Goal: Information Seeking & Learning: Learn about a topic

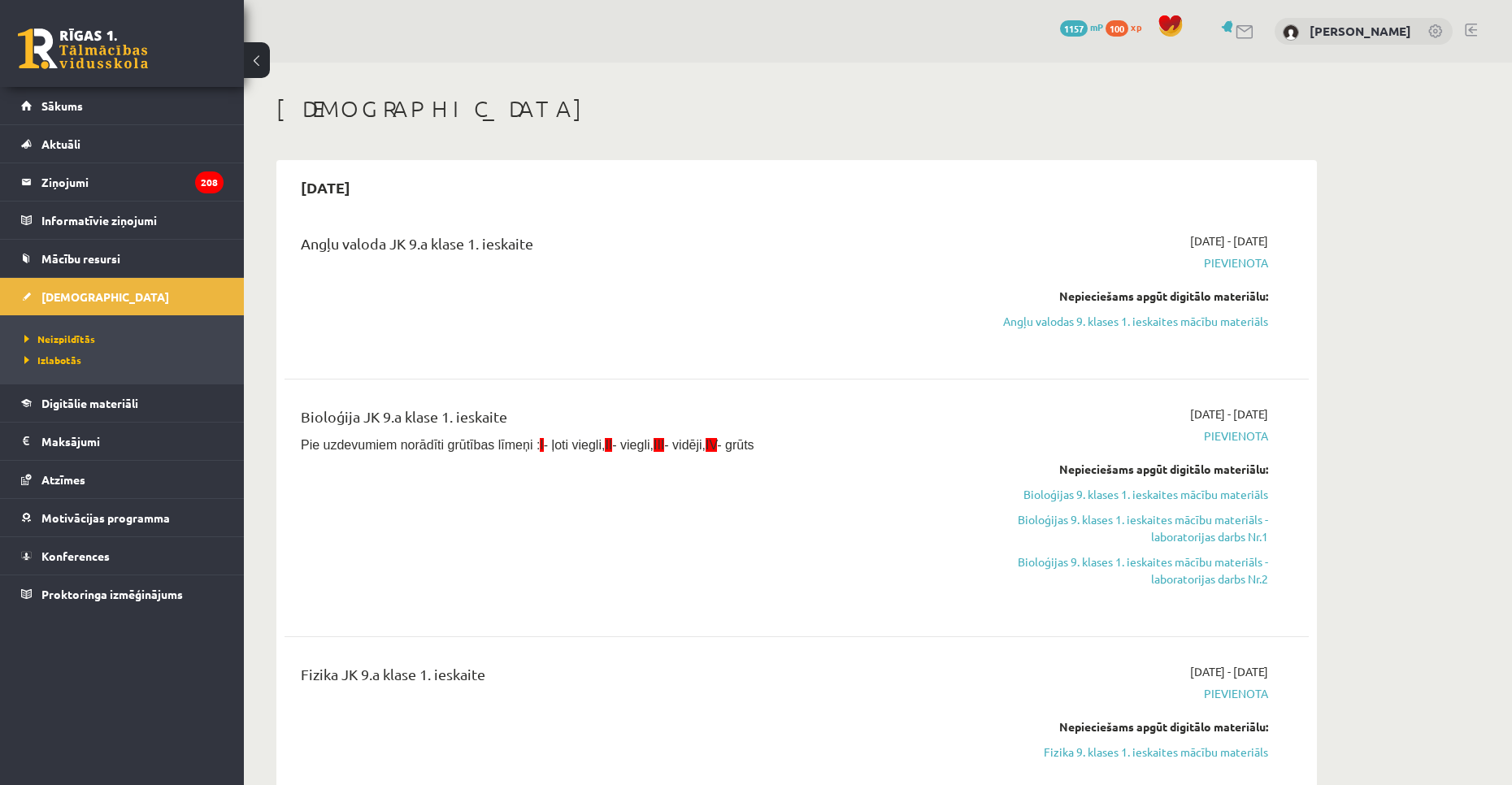
scroll to position [40, 0]
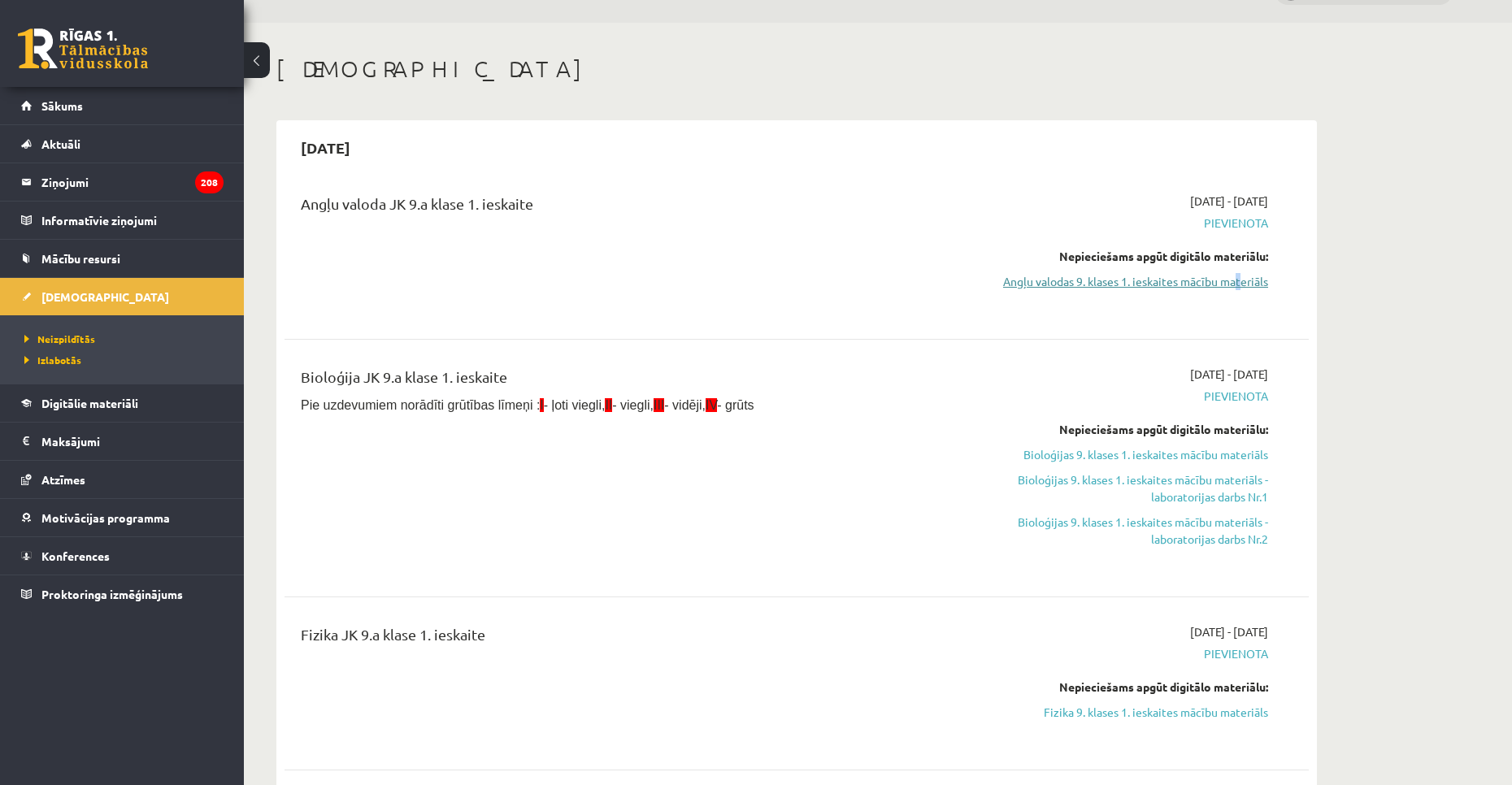
drag, startPoint x: 1239, startPoint y: 269, endPoint x: 1234, endPoint y: 277, distance: 9.4
click at [1234, 277] on div "Nepieciešams apgūt digitālo materiālu: Angļu valodas 9. klases 1. ieskaites māc…" at bounding box center [1114, 269] width 307 height 42
click at [1234, 277] on link "Angļu valodas 9. klases 1. ieskaites mācību materiāls" at bounding box center [1114, 281] width 307 height 17
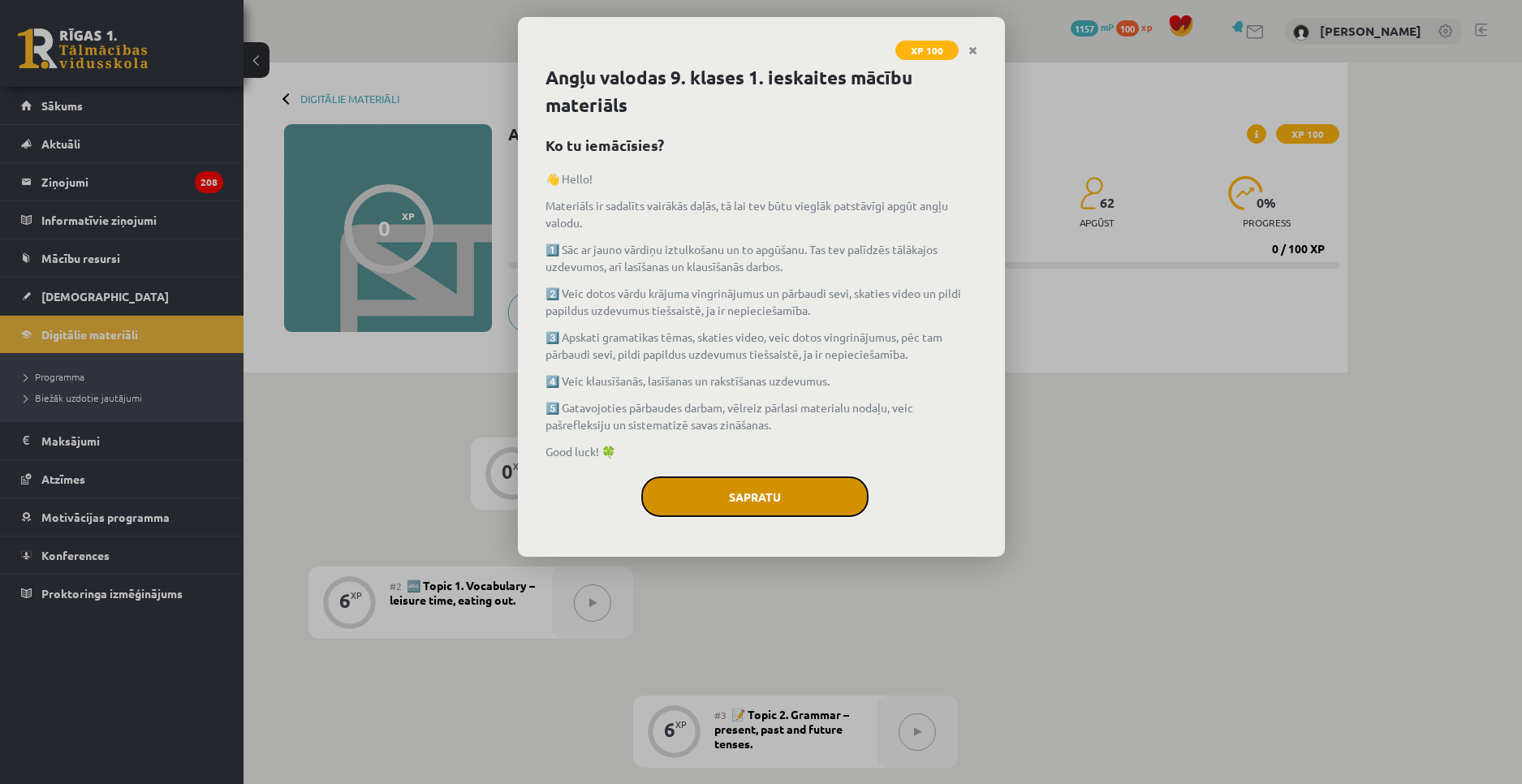
click at [830, 498] on button "Sapratu" at bounding box center [755, 496] width 227 height 40
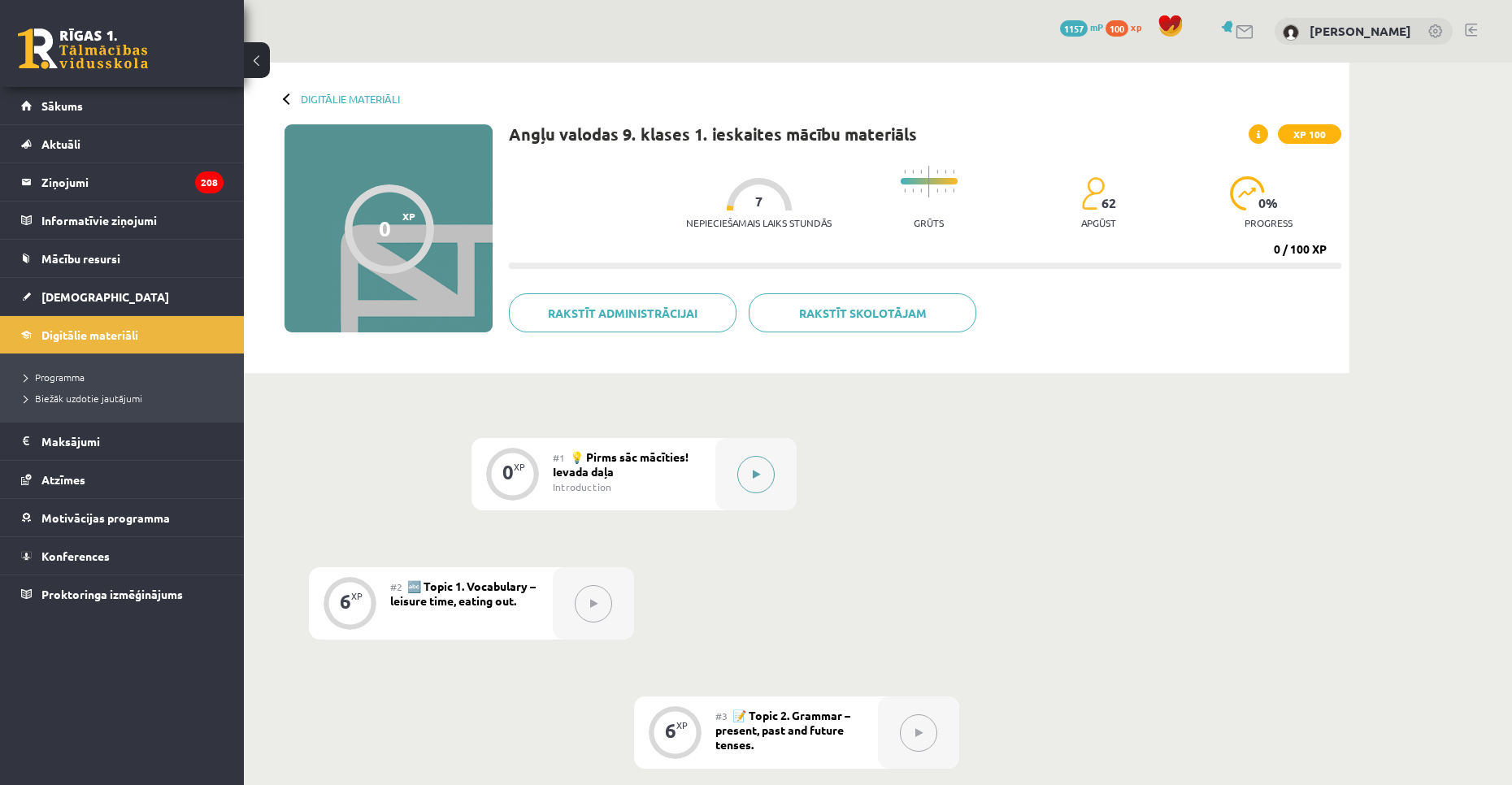
click at [763, 476] on button at bounding box center [756, 475] width 38 height 38
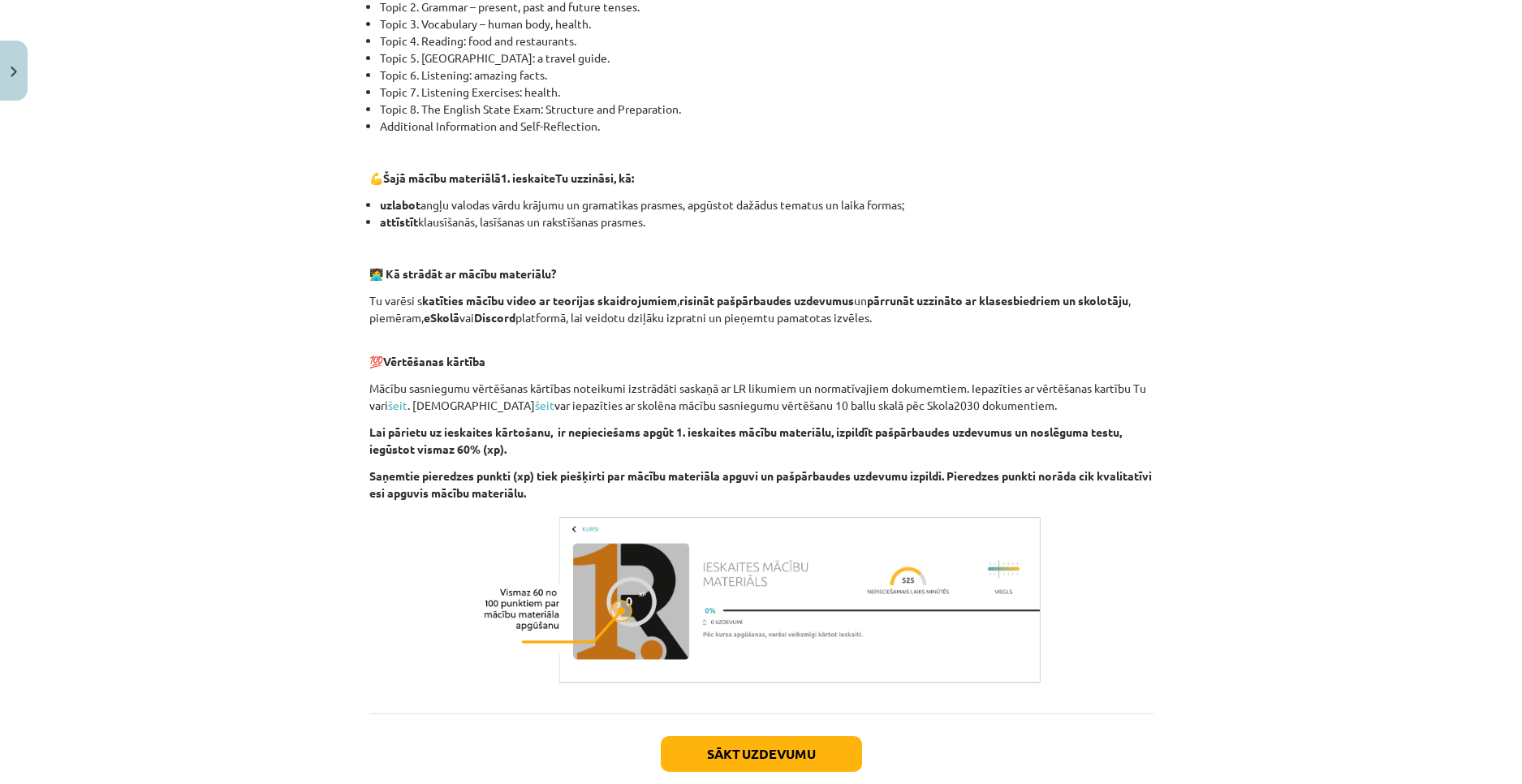
scroll to position [936, 0]
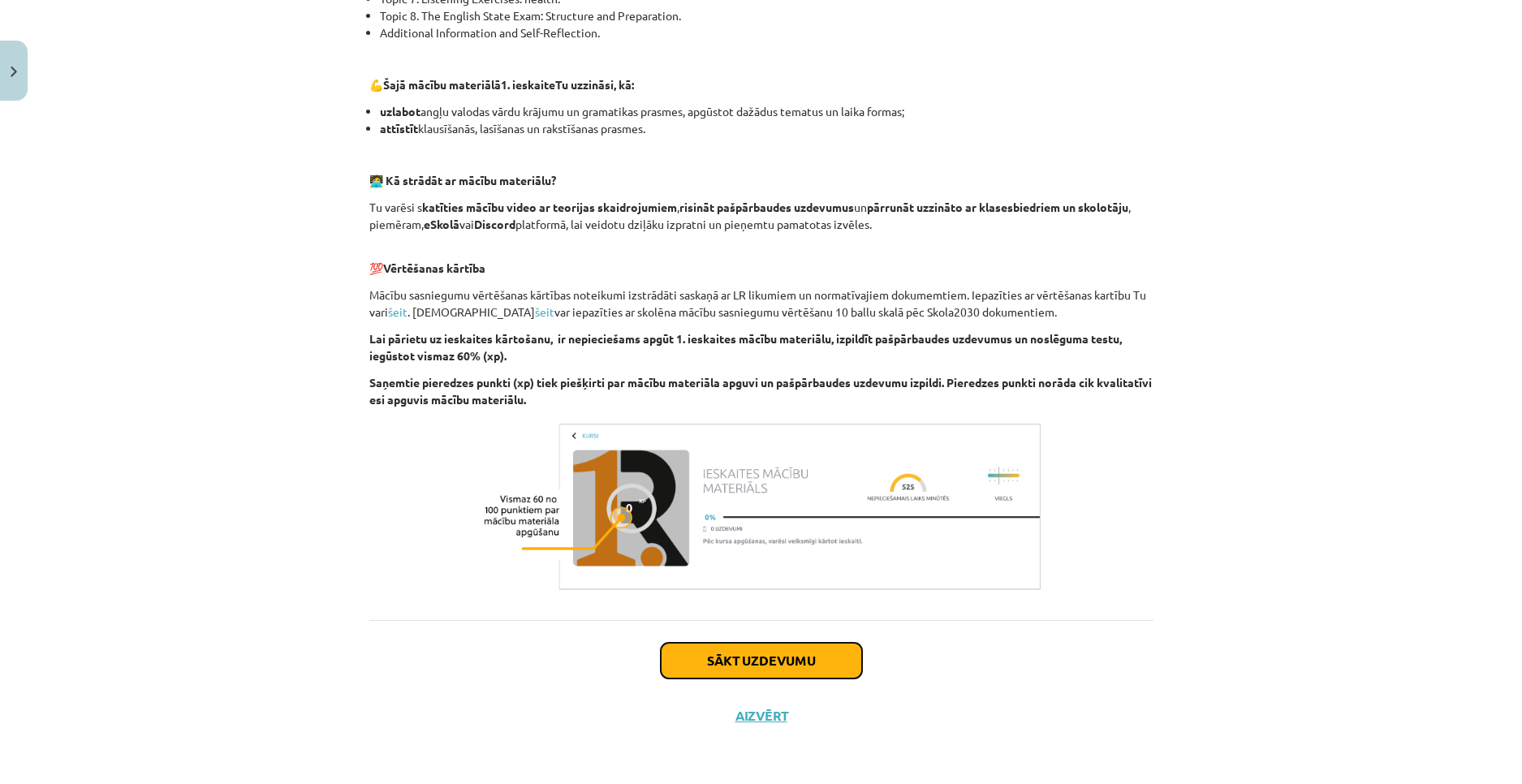
click at [721, 649] on button "Sākt uzdevumu" at bounding box center [762, 661] width 201 height 36
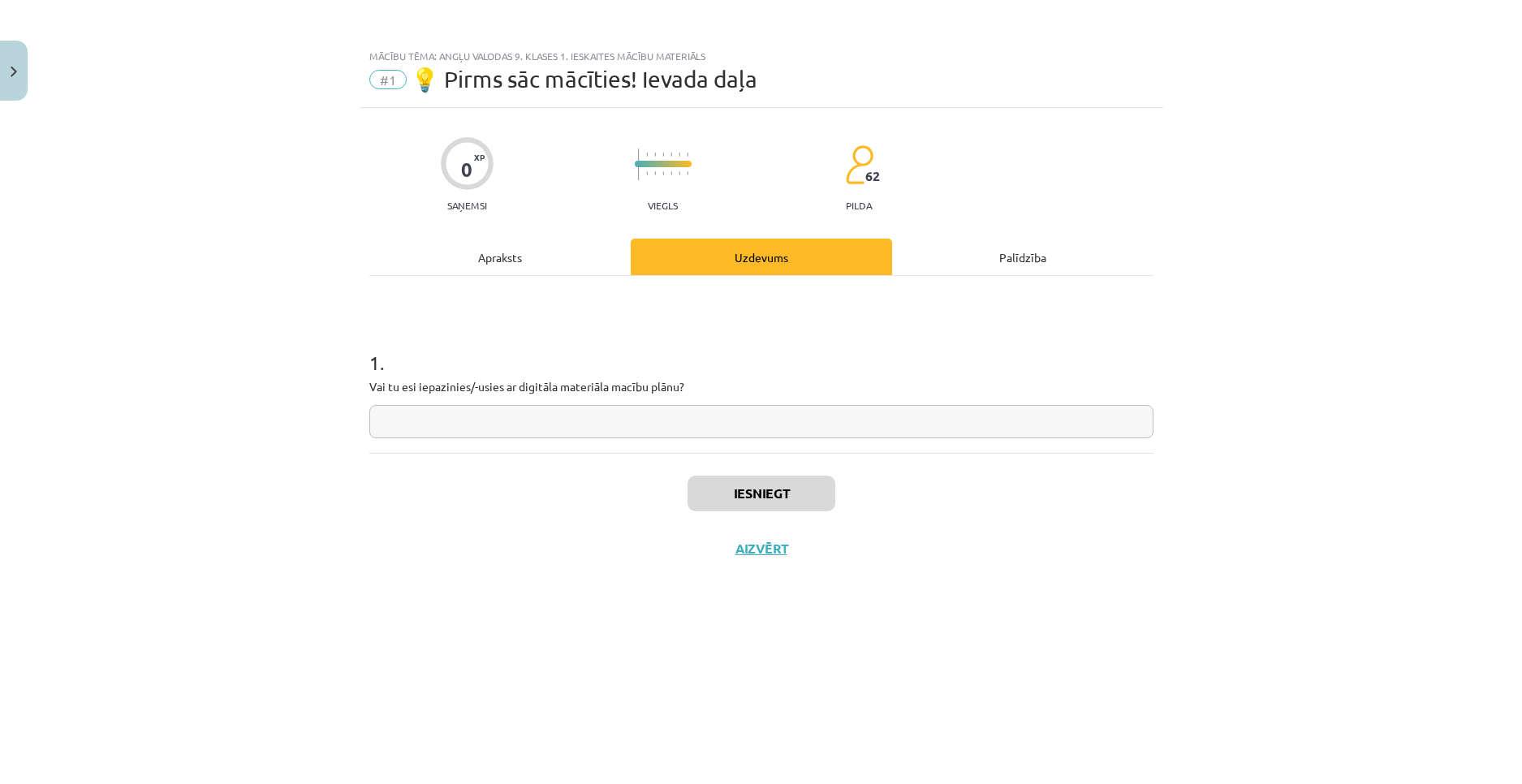
scroll to position [0, 0]
click at [733, 420] on input "text" at bounding box center [761, 421] width 784 height 33
type input "*********"
click at [717, 486] on button "Iesniegt" at bounding box center [761, 493] width 147 height 36
click at [731, 552] on button "Nākamā nodarbība" at bounding box center [761, 559] width 159 height 38
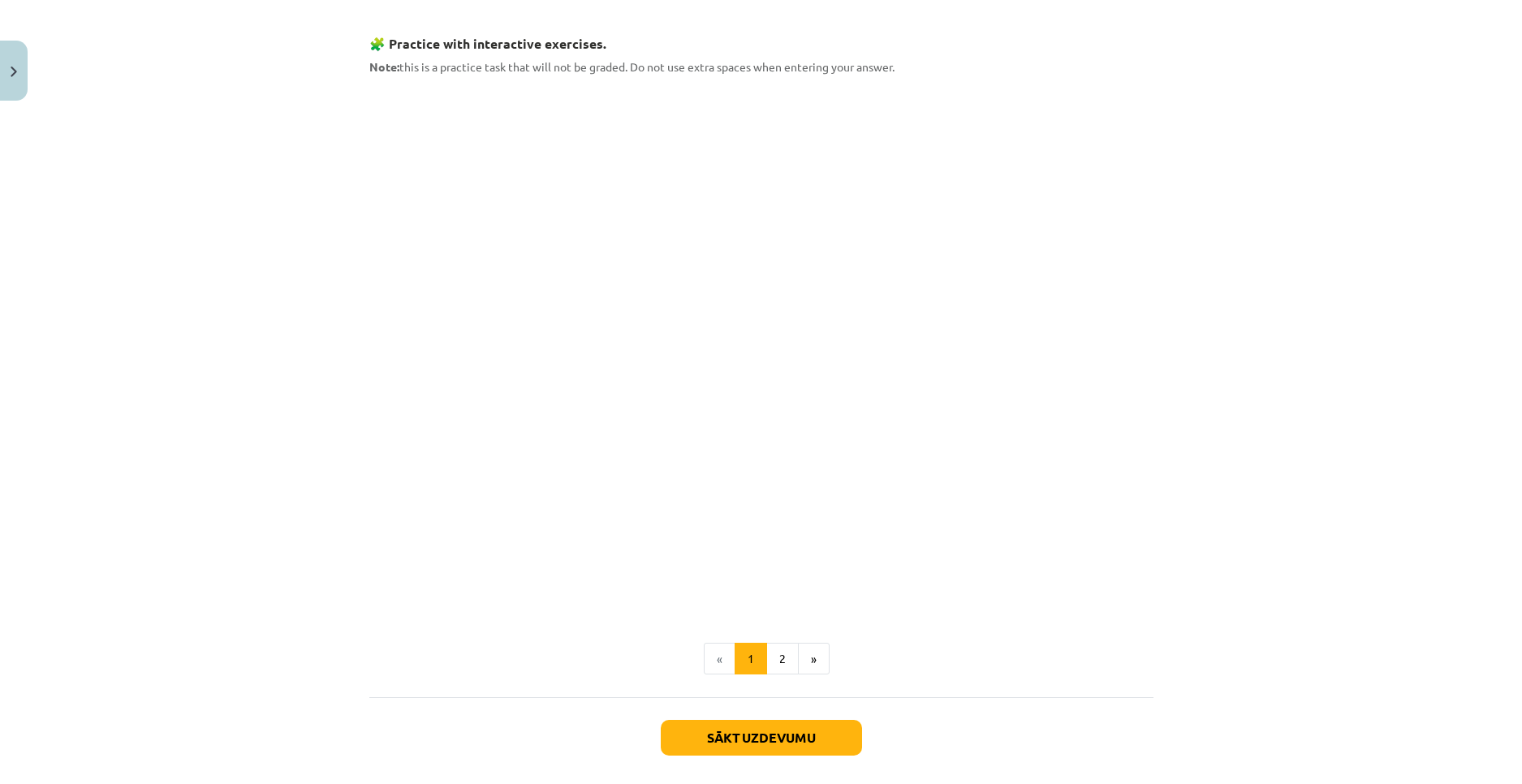
scroll to position [882, 0]
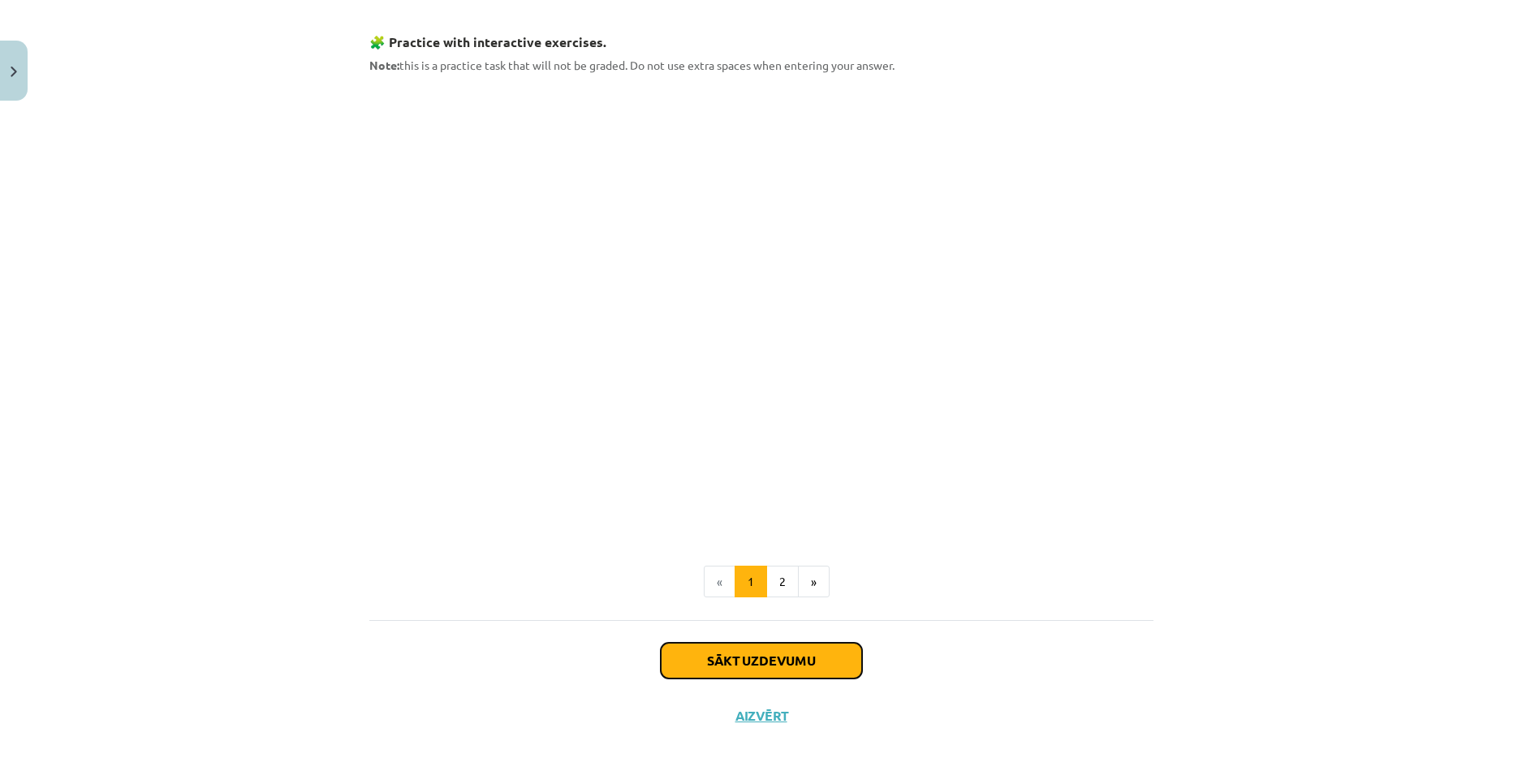
click at [762, 665] on button "Sākt uzdevumu" at bounding box center [762, 661] width 201 height 36
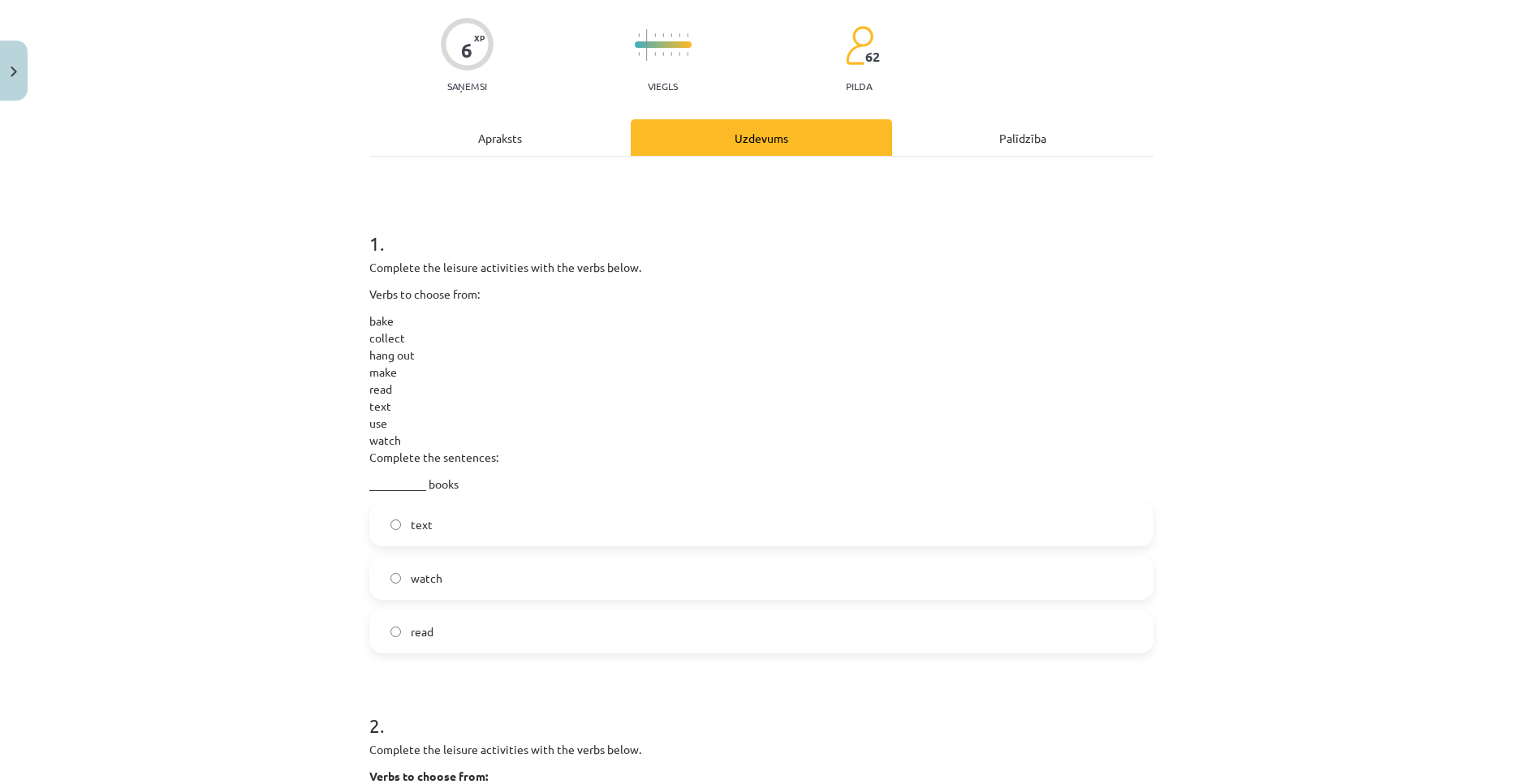
scroll to position [119, 0]
click at [428, 623] on label "read" at bounding box center [761, 630] width 781 height 40
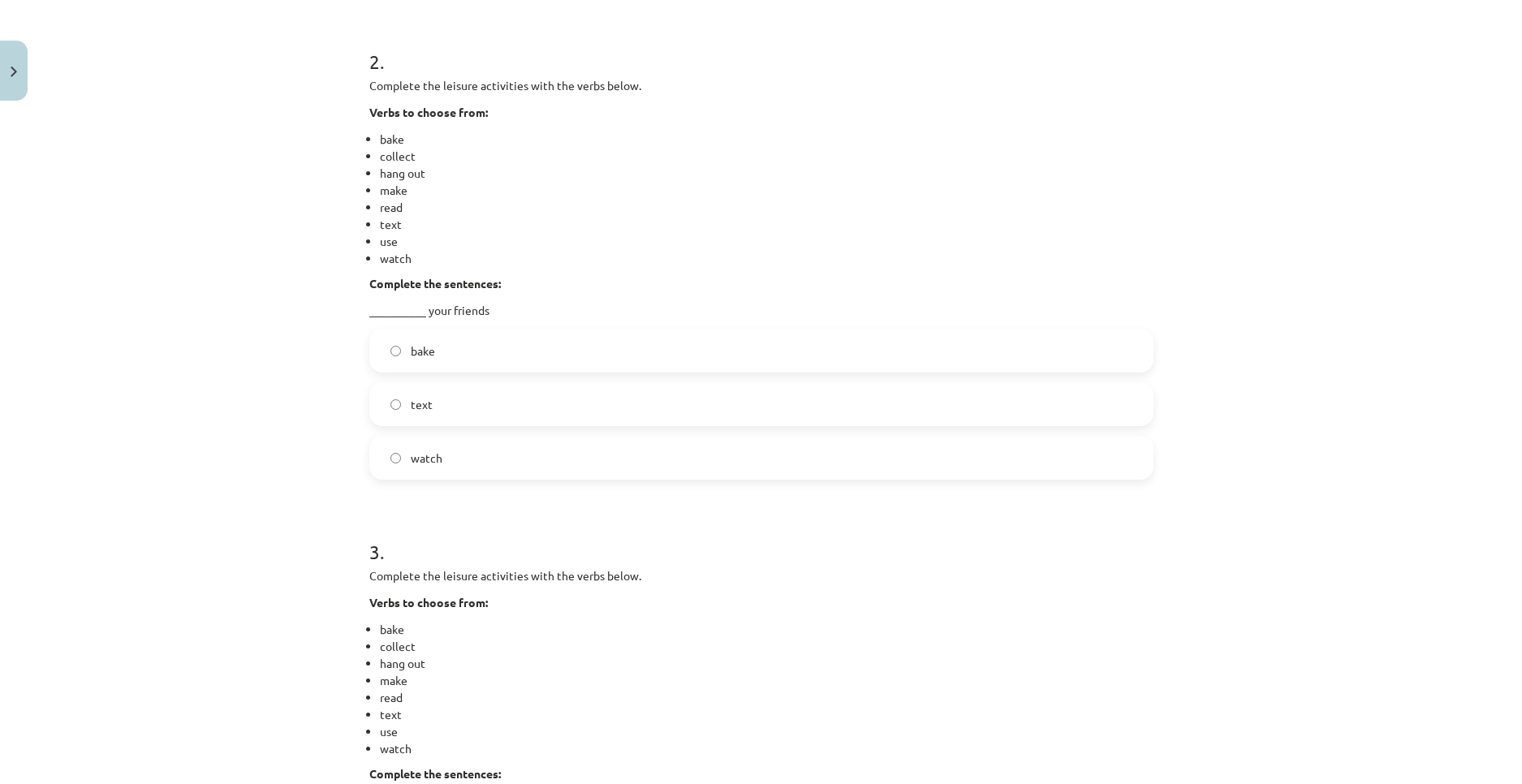
scroll to position [782, 0]
click at [1126, 166] on li "hang out" at bounding box center [766, 173] width 774 height 17
click at [375, 401] on label "text" at bounding box center [761, 404] width 781 height 40
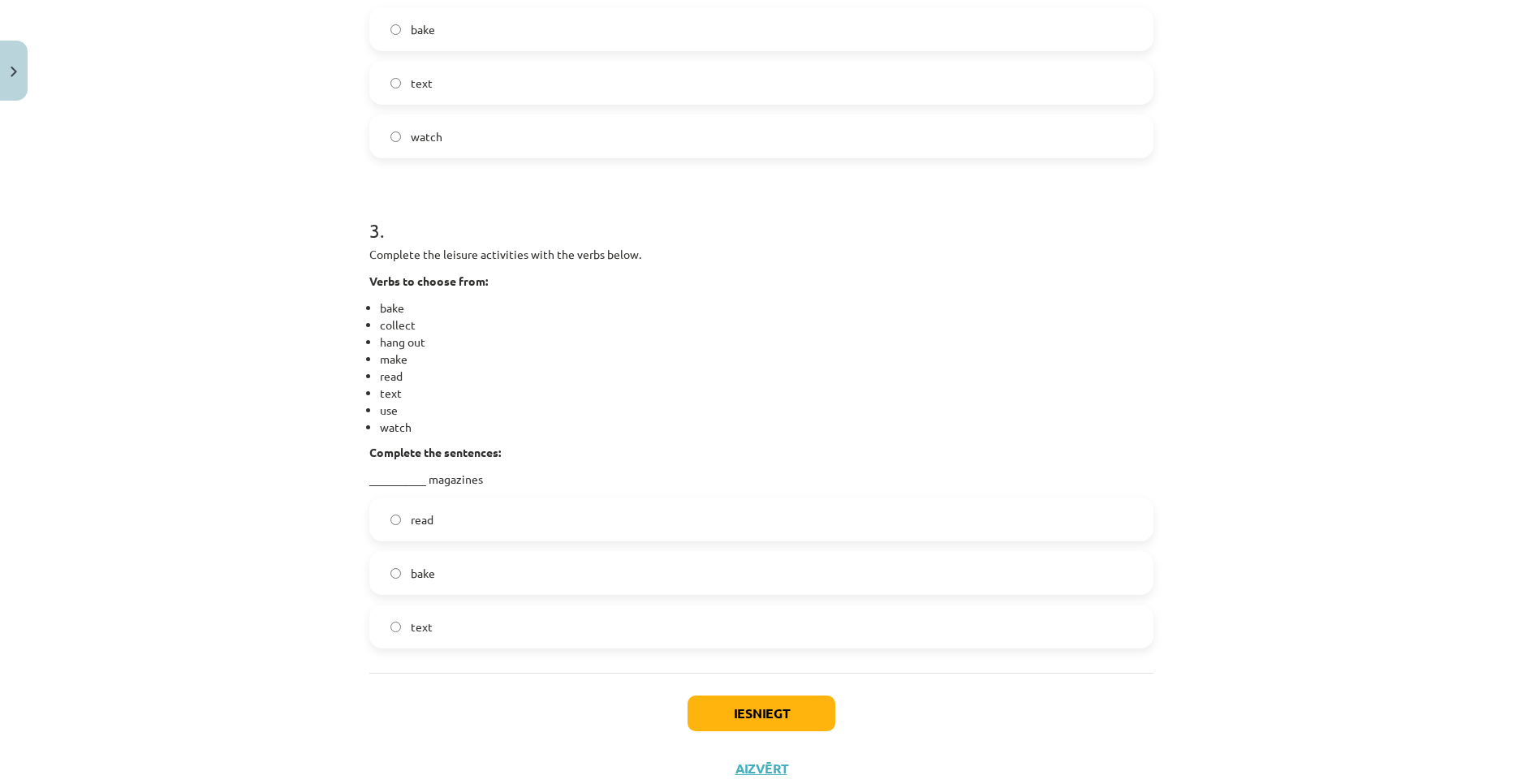
scroll to position [1106, 0]
click at [456, 526] on label "read" at bounding box center [761, 518] width 781 height 40
click at [730, 694] on button "Iesniegt" at bounding box center [761, 712] width 147 height 36
